Goal: Task Accomplishment & Management: Use online tool/utility

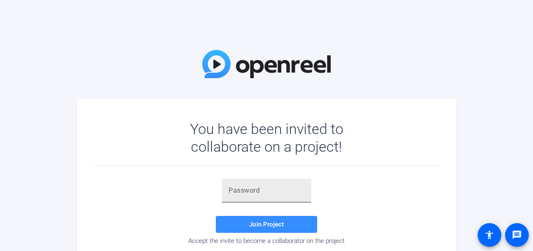
scroll to position [29, 0]
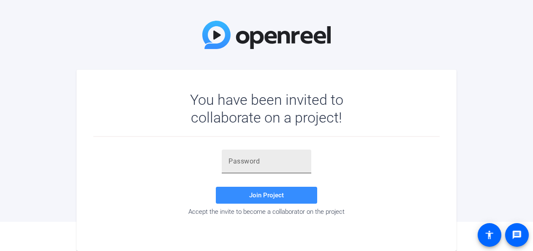
drag, startPoint x: 231, startPoint y: 148, endPoint x: 235, endPoint y: 164, distance: 17.0
click at [235, 164] on div "Join Project Accept the invite to become a collaborator on the project" at bounding box center [266, 183] width 346 height 93
click at [235, 164] on input "text" at bounding box center [267, 161] width 76 height 10
click at [233, 163] on input "text" at bounding box center [267, 161] width 76 height 10
paste input "IvY]@S"
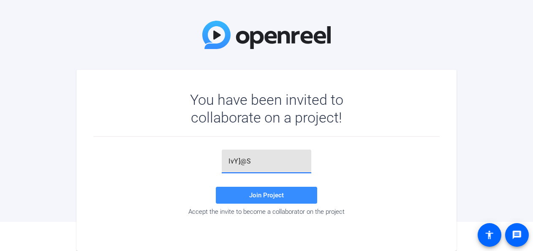
click at [233, 163] on input "IvY]@S" at bounding box center [267, 161] width 76 height 10
click at [253, 200] on span at bounding box center [266, 195] width 101 height 20
click at [271, 165] on input "IvY]@S" at bounding box center [267, 161] width 76 height 10
type input "I"
click at [262, 164] on input "text" at bounding box center [267, 161] width 76 height 10
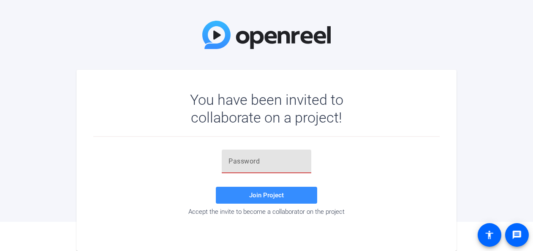
paste input "IvY]@S"
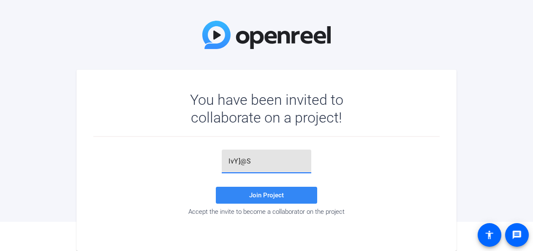
type input "IvY]@S"
click at [272, 196] on span "Join Project" at bounding box center [266, 195] width 35 height 8
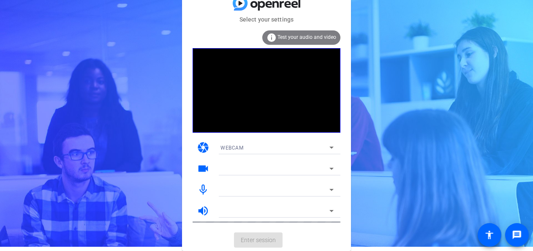
scroll to position [4, 0]
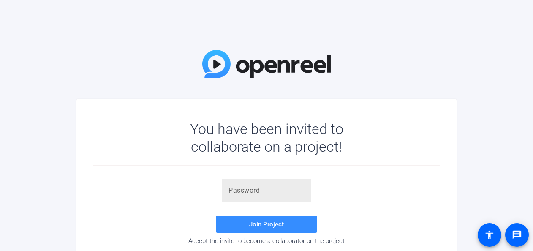
click at [232, 196] on div at bounding box center [267, 191] width 76 height 24
paste input "IvY]@S"
click at [232, 196] on div "IvY]@S" at bounding box center [267, 191] width 76 height 24
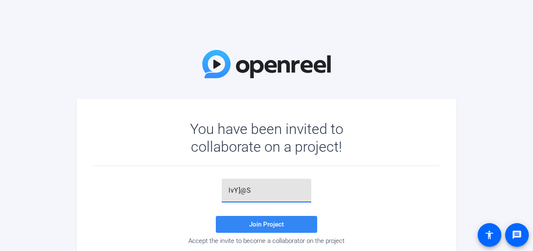
type input "IvY]@S"
click at [263, 226] on span "Join Project" at bounding box center [266, 224] width 35 height 8
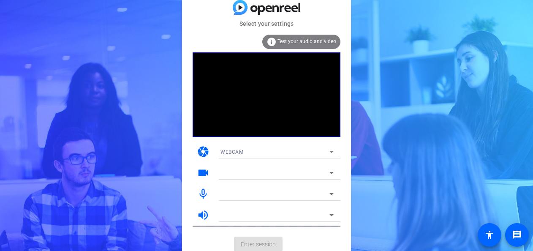
click at [313, 41] on span "Test your audio and video" at bounding box center [307, 41] width 59 height 6
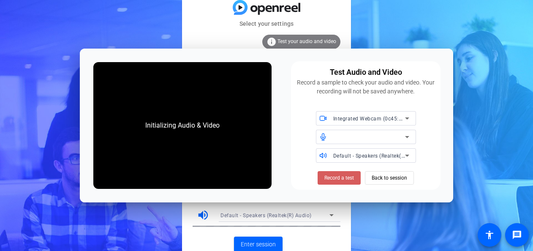
click at [339, 180] on span "Record a test" at bounding box center [339, 178] width 30 height 8
click at [339, 180] on span "Stop Testing (5s)" at bounding box center [339, 178] width 38 height 8
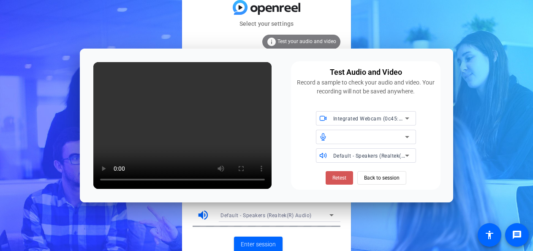
click at [339, 180] on span "Retest" at bounding box center [339, 178] width 14 height 8
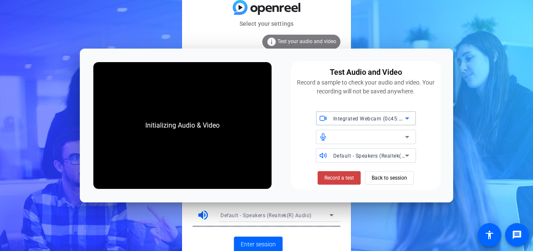
click at [398, 116] on span "Integrated Webcam (0c45:6738)" at bounding box center [373, 118] width 80 height 7
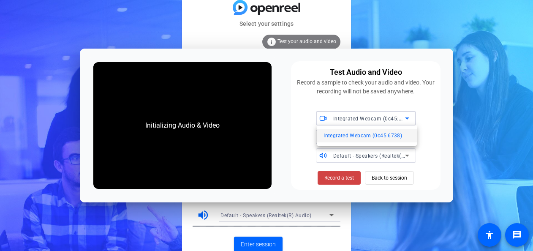
click at [398, 116] on div at bounding box center [266, 125] width 533 height 251
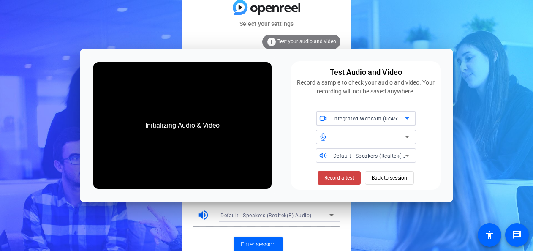
click at [398, 116] on span "Integrated Webcam (0c45:6738)" at bounding box center [373, 118] width 80 height 7
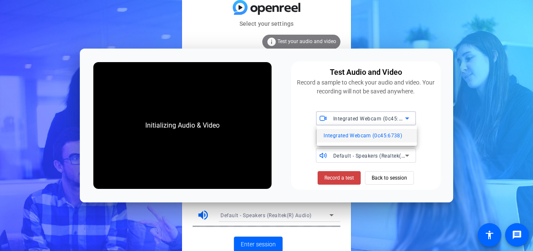
click at [398, 116] on div at bounding box center [266, 125] width 533 height 251
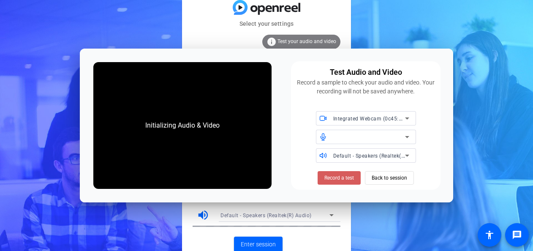
click at [345, 179] on span "Record a test" at bounding box center [339, 178] width 30 height 8
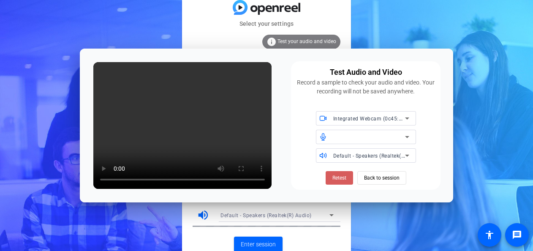
click at [339, 177] on span "Retest" at bounding box center [339, 178] width 14 height 8
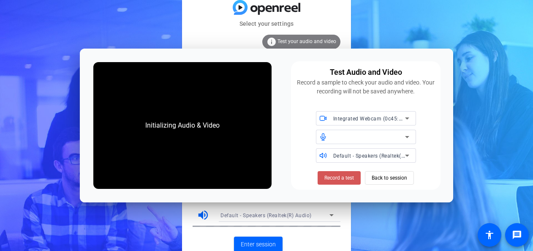
click at [339, 177] on span "Record a test" at bounding box center [339, 178] width 30 height 8
click at [339, 177] on span "Stop Testing (6s)" at bounding box center [339, 178] width 38 height 8
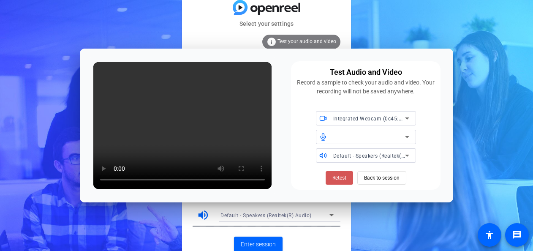
click at [339, 177] on span "Retest" at bounding box center [339, 178] width 14 height 8
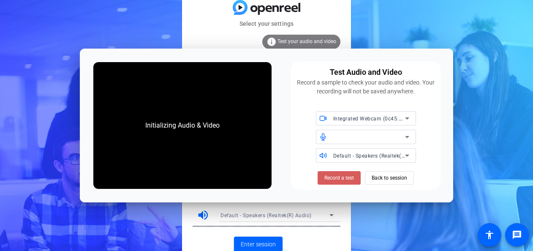
click at [349, 177] on span "Record a test" at bounding box center [339, 178] width 30 height 8
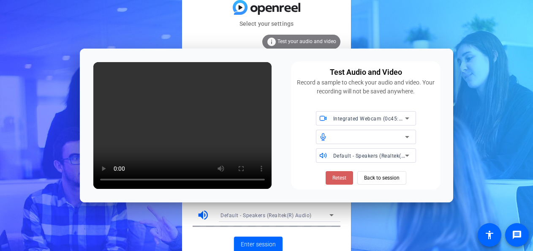
click at [339, 178] on span "Retest" at bounding box center [339, 178] width 14 height 8
